Goal: Task Accomplishment & Management: Use online tool/utility

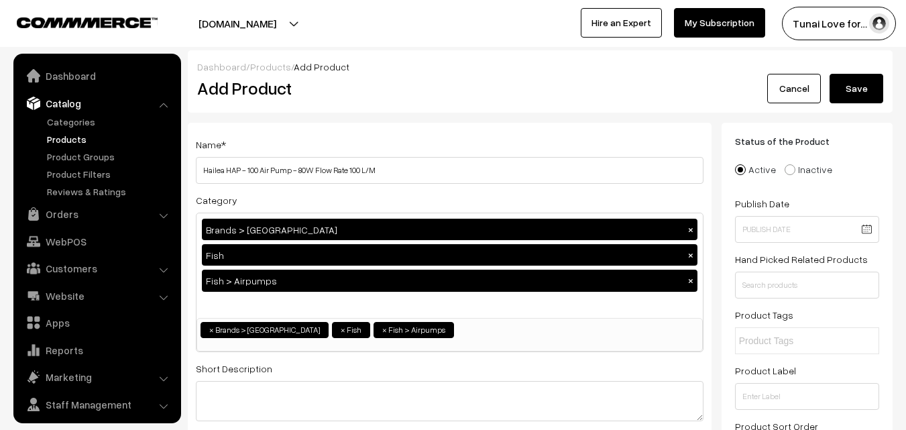
select select "46"
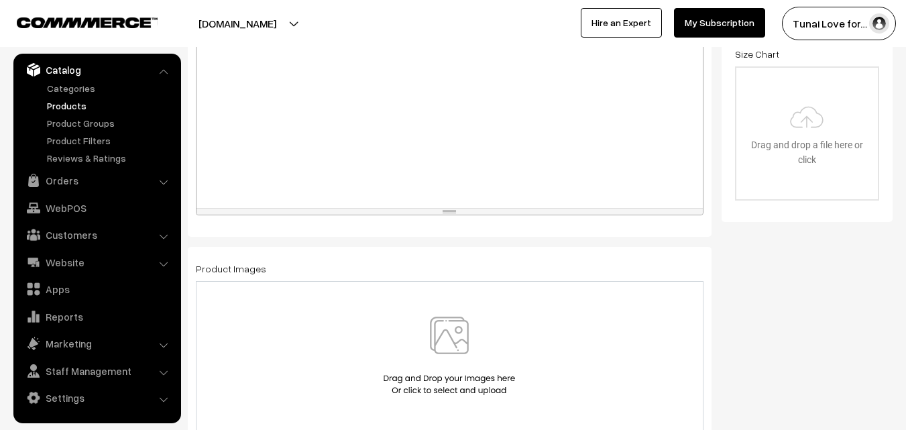
scroll to position [747, 0]
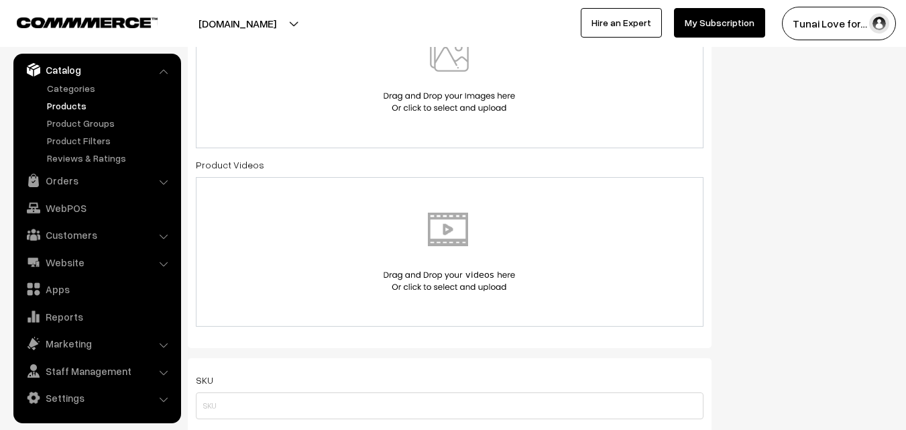
click at [433, 74] on img at bounding box center [449, 73] width 138 height 78
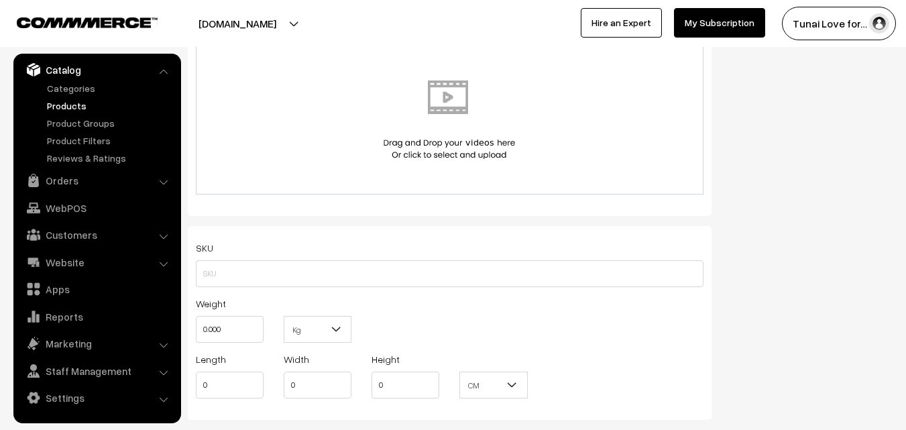
scroll to position [1082, 0]
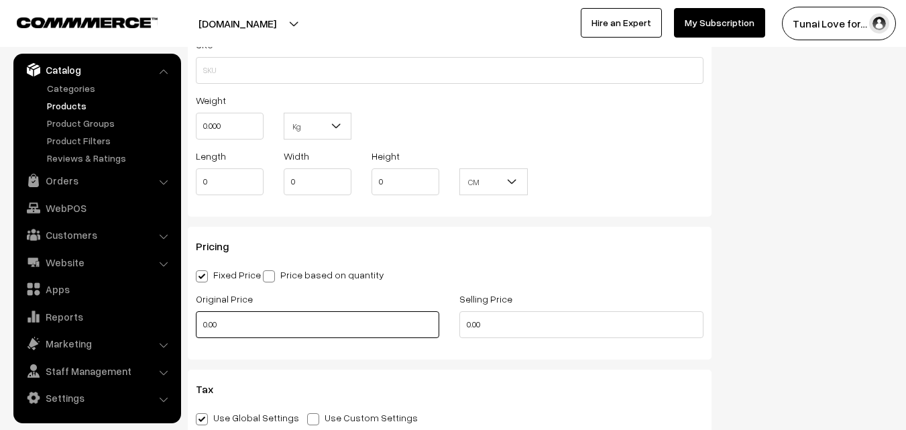
drag, startPoint x: 221, startPoint y: 323, endPoint x: 176, endPoint y: 314, distance: 45.1
click at [176, 314] on body "Thank you for showing interest. Our team will call you shortly. Close [DOMAIN_N…" at bounding box center [453, 201] width 906 height 2567
type input "14999"
click at [388, 215] on div "SKU Weight 0.000 Kg Kg Length 0 Width 0 Height 0 CM" at bounding box center [450, 120] width 524 height 194
click at [534, 336] on input "0.00" at bounding box center [580, 324] width 243 height 27
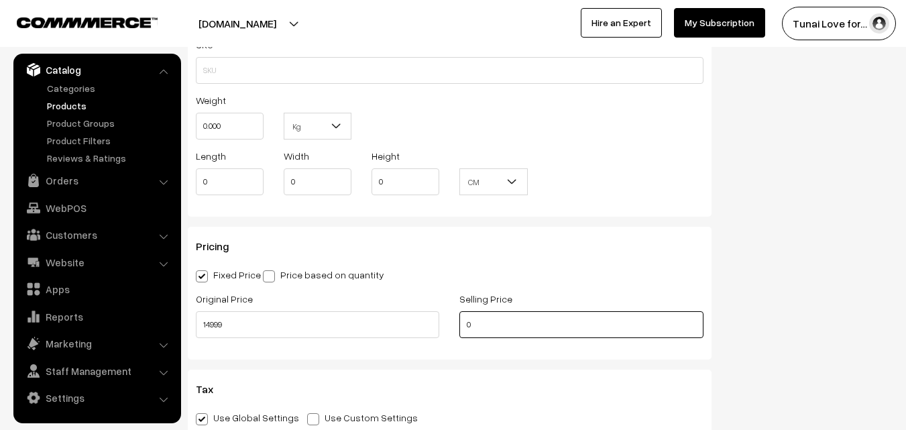
drag, startPoint x: 488, startPoint y: 323, endPoint x: 452, endPoint y: 323, distance: 35.5
click at [452, 323] on div "Selling Price 0" at bounding box center [581, 318] width 264 height 56
click at [473, 323] on input "8899" at bounding box center [580, 324] width 243 height 27
click at [477, 325] on input "8899" at bounding box center [580, 324] width 243 height 27
click at [488, 319] on input "8999" at bounding box center [580, 324] width 243 height 27
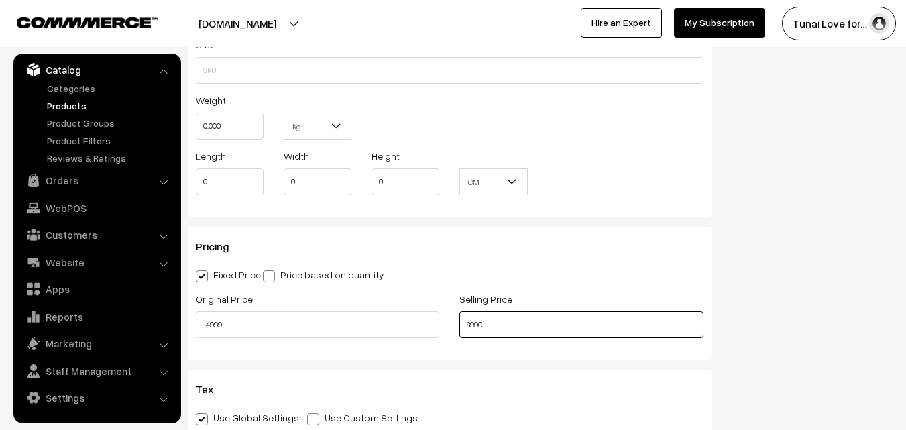
type input "8990"
click at [419, 353] on div "Pricing Fixed Price Price based on quantity Original Price 14999 Selling Price …" at bounding box center [450, 293] width 524 height 133
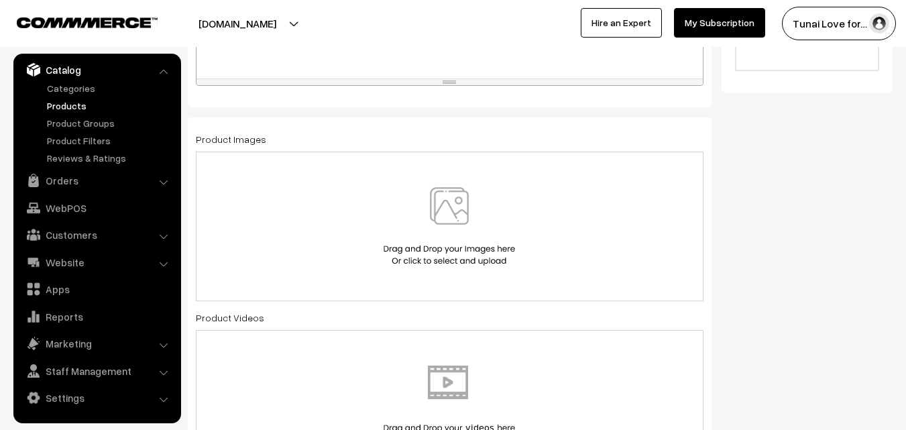
scroll to position [595, 0]
click at [404, 203] on img at bounding box center [449, 225] width 138 height 78
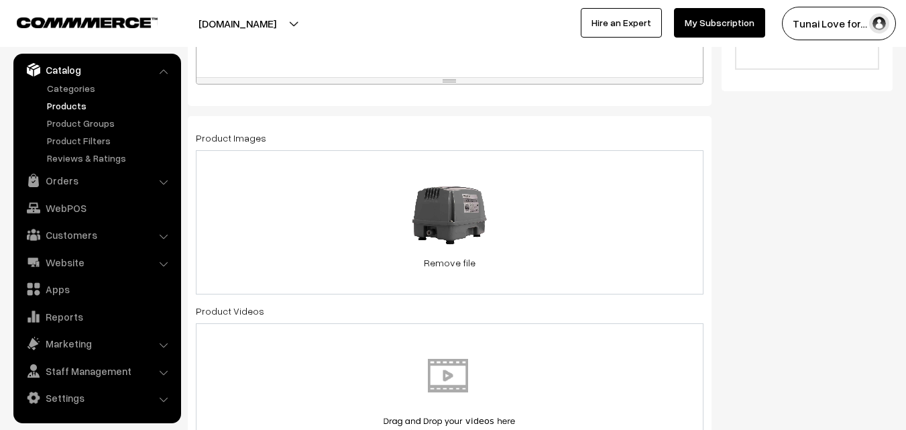
click at [562, 203] on div "18.4 KB Hailea-Hi-Blow-Air-Pump-HAP-100-HAAP06-6.jpg Check Error Remove file" at bounding box center [450, 222] width 508 height 144
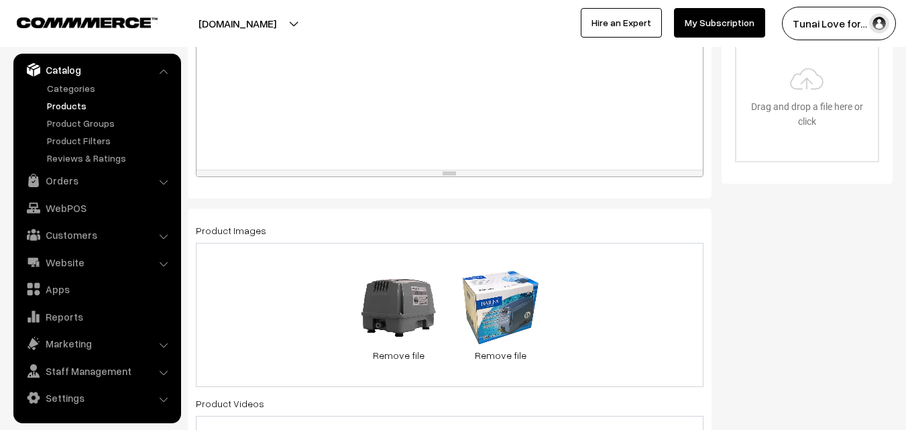
scroll to position [394, 0]
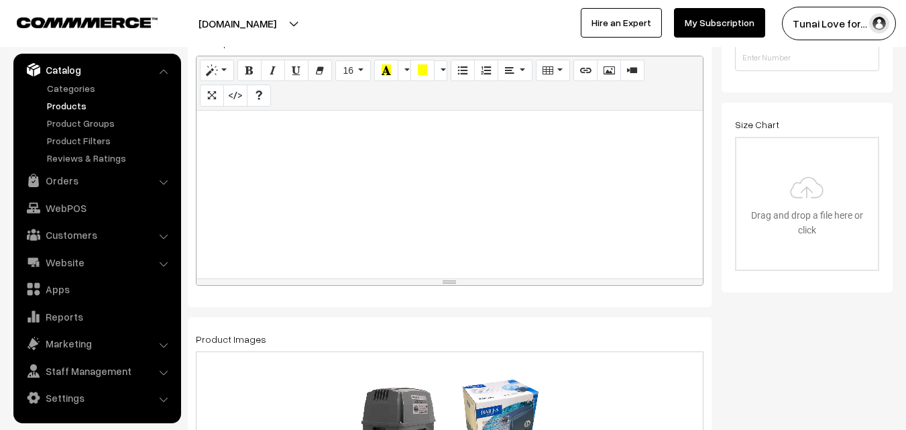
click at [485, 214] on div at bounding box center [449, 195] width 506 height 168
paste div
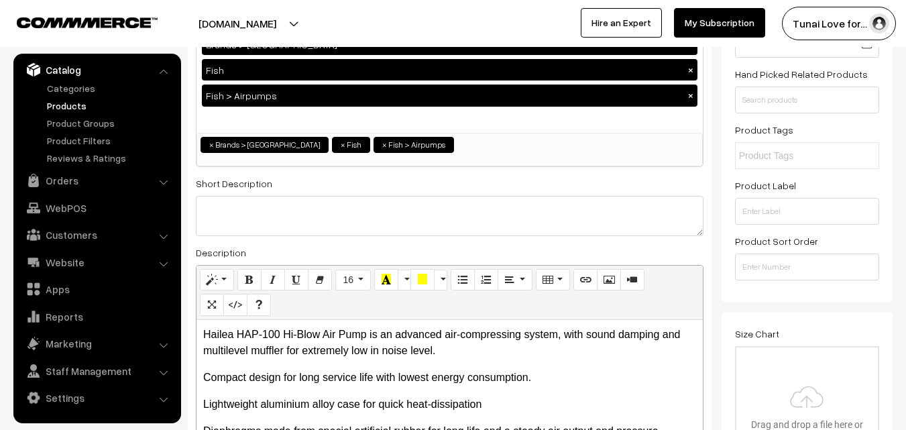
scroll to position [0, 0]
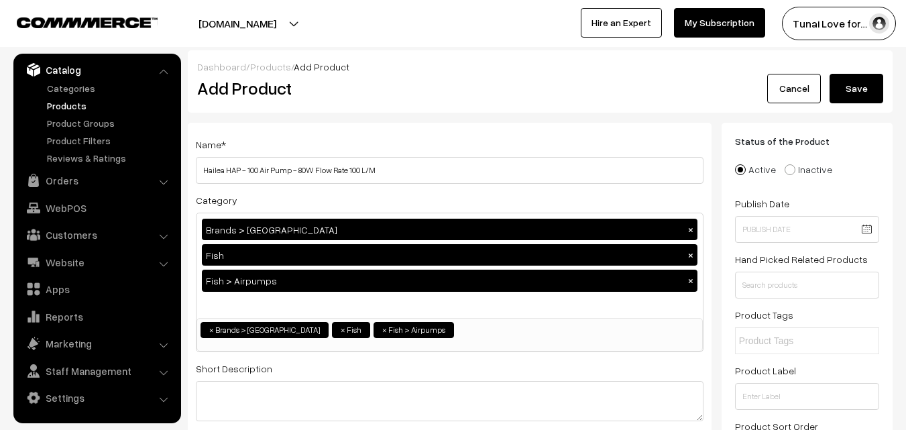
click at [854, 95] on button "Save" at bounding box center [857, 89] width 54 height 30
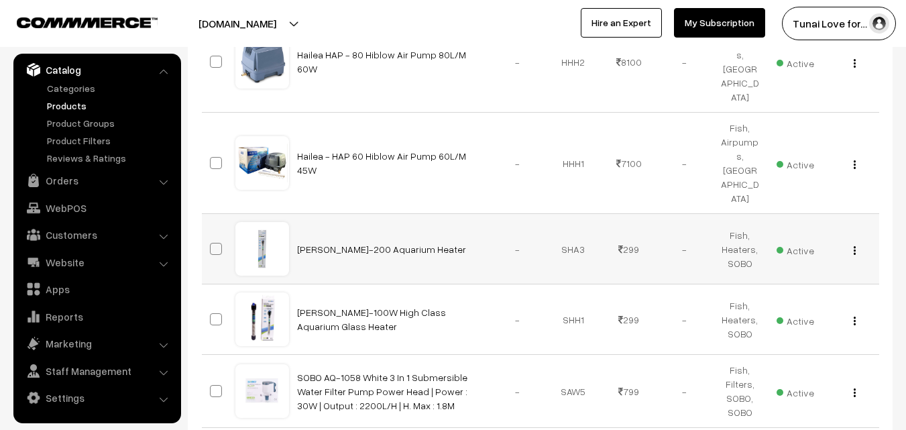
scroll to position [402, 0]
